Goal: Information Seeking & Learning: Learn about a topic

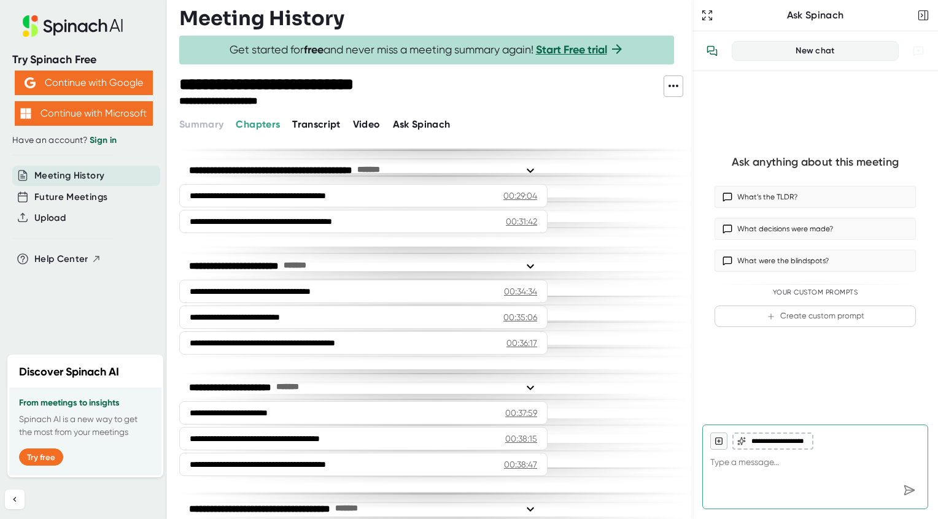
scroll to position [791, 0]
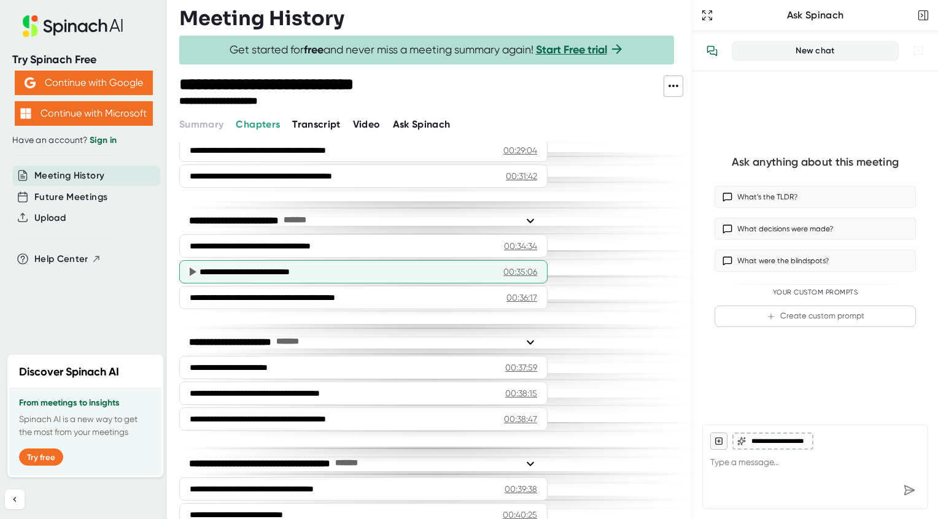
click at [366, 274] on div "**********" at bounding box center [347, 272] width 294 height 12
click at [194, 271] on icon at bounding box center [193, 272] width 7 height 9
click at [526, 273] on div "00:35:06" at bounding box center [520, 272] width 34 height 12
click at [211, 271] on div "**********" at bounding box center [347, 272] width 294 height 12
click at [192, 271] on icon at bounding box center [193, 272] width 7 height 9
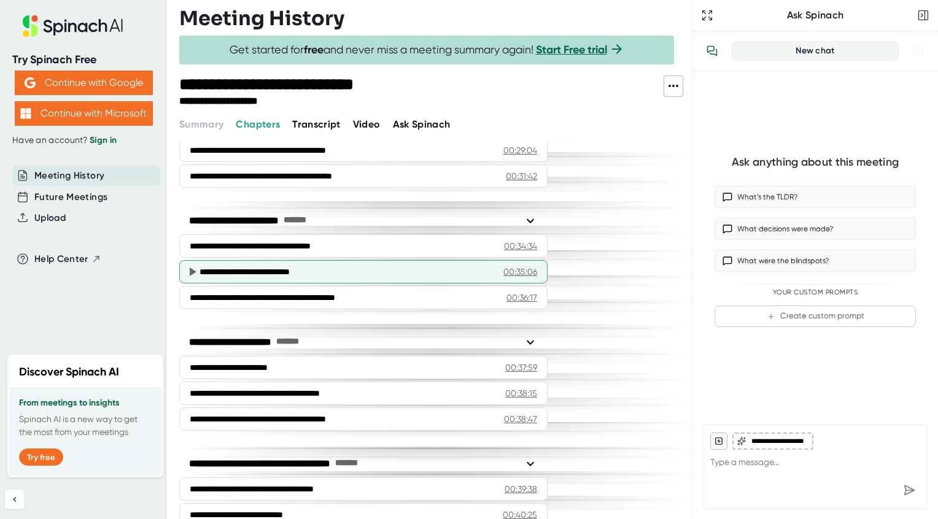
click at [182, 271] on div "**********" at bounding box center [363, 271] width 368 height 23
click at [192, 271] on icon at bounding box center [193, 272] width 7 height 9
click at [530, 271] on div "00:35:06" at bounding box center [520, 272] width 34 height 12
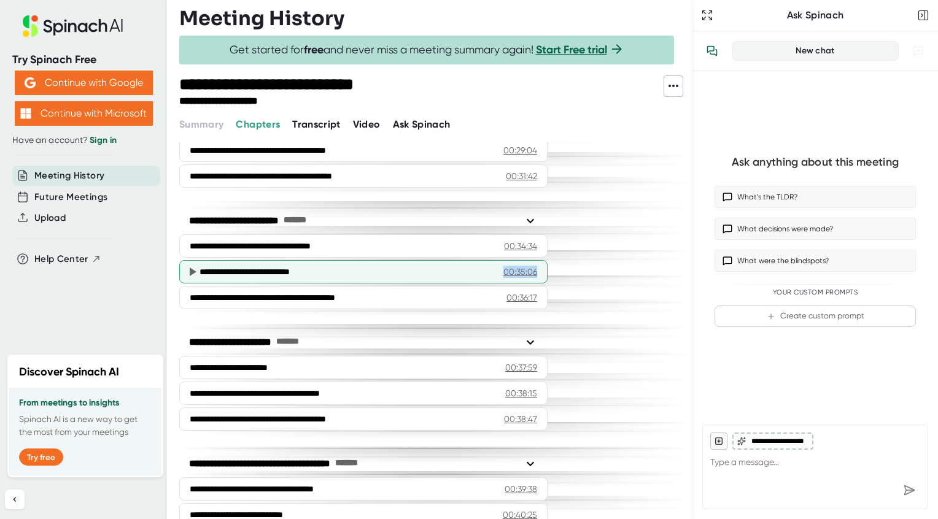
click at [530, 271] on div "00:35:06" at bounding box center [520, 272] width 34 height 12
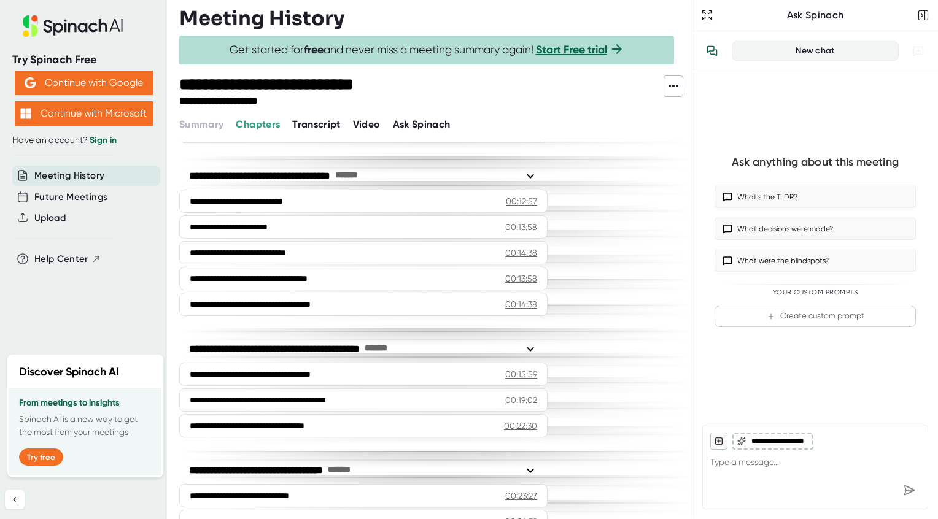
scroll to position [0, 0]
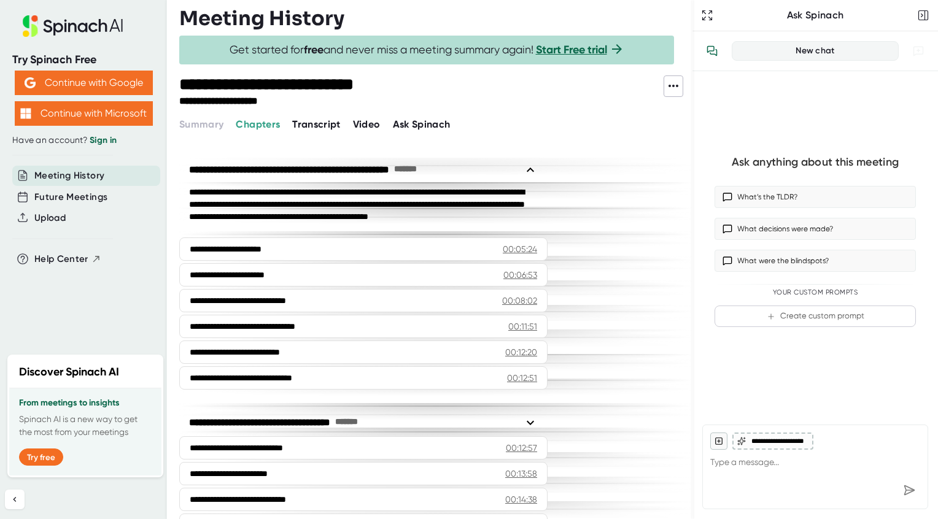
click at [309, 123] on span "Transcript" at bounding box center [316, 124] width 48 height 12
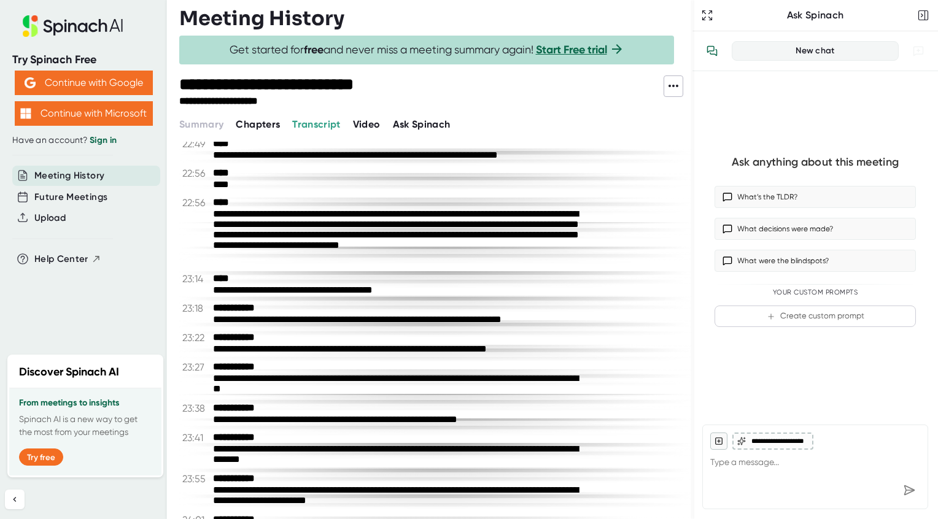
scroll to position [9356, 0]
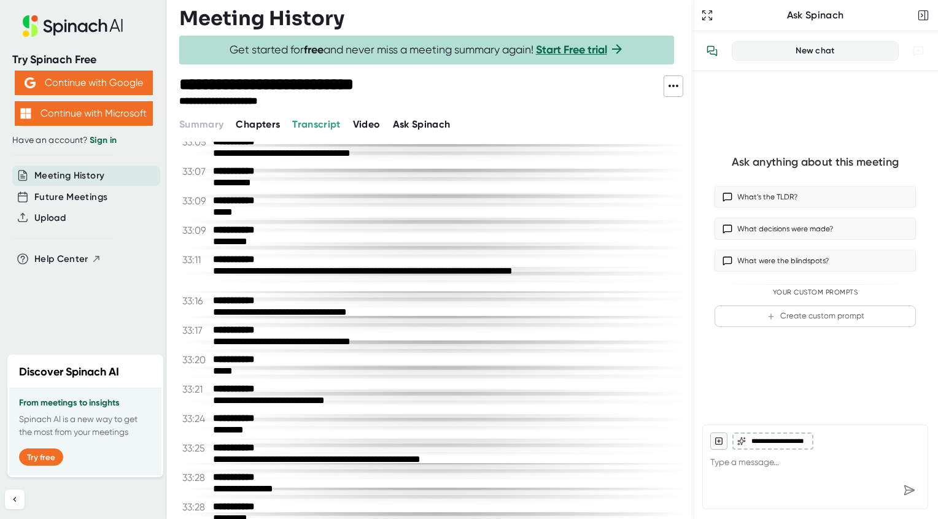
click at [365, 119] on span "Video" at bounding box center [367, 124] width 28 height 12
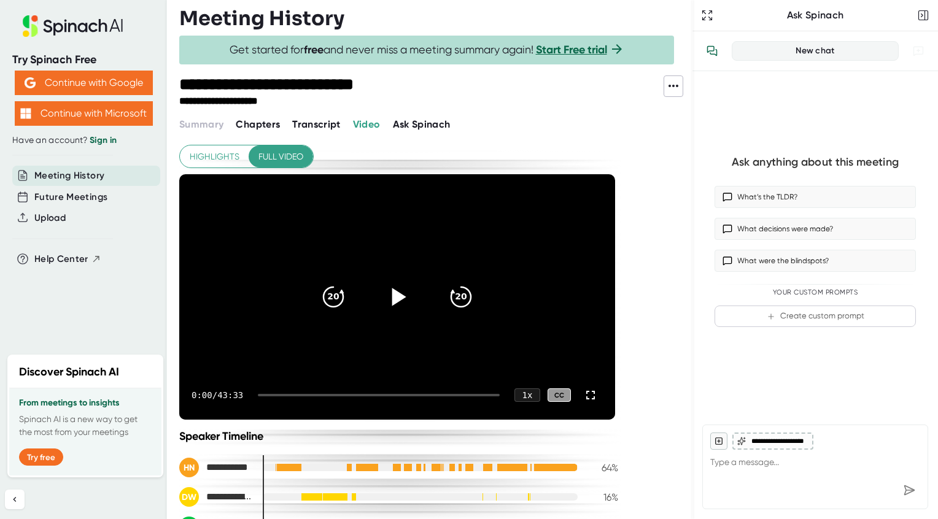
click at [395, 295] on icon at bounding box center [399, 297] width 14 height 18
click at [392, 394] on div at bounding box center [379, 395] width 242 height 2
click at [429, 394] on div at bounding box center [379, 395] width 242 height 2
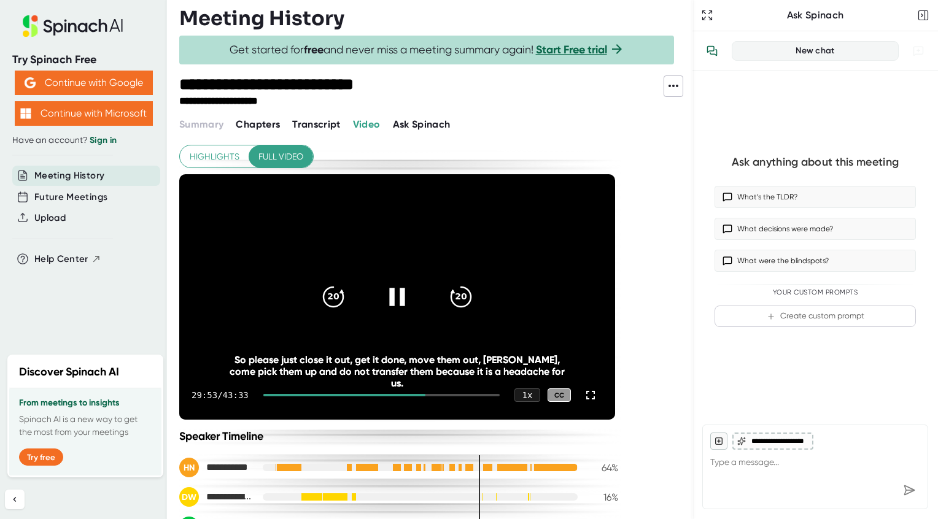
click at [450, 392] on div "29:53 / 43:33 1 x CC" at bounding box center [397, 395] width 436 height 49
click at [451, 394] on div at bounding box center [381, 395] width 236 height 2
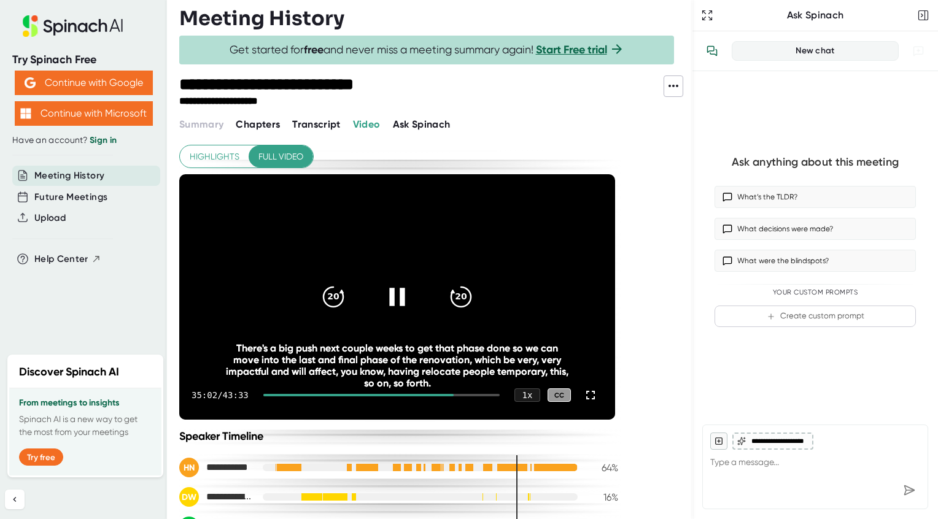
click at [392, 294] on icon at bounding box center [396, 297] width 15 height 18
